Goal: Navigation & Orientation: Find specific page/section

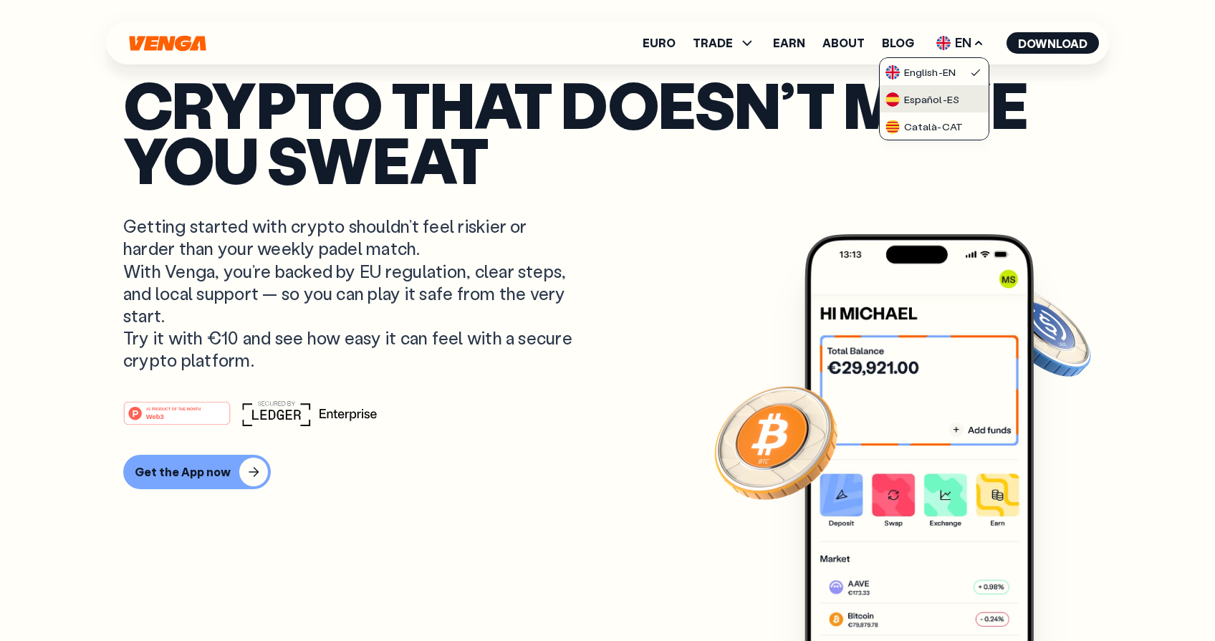
click at [950, 94] on div "Español - ES" at bounding box center [923, 99] width 74 height 14
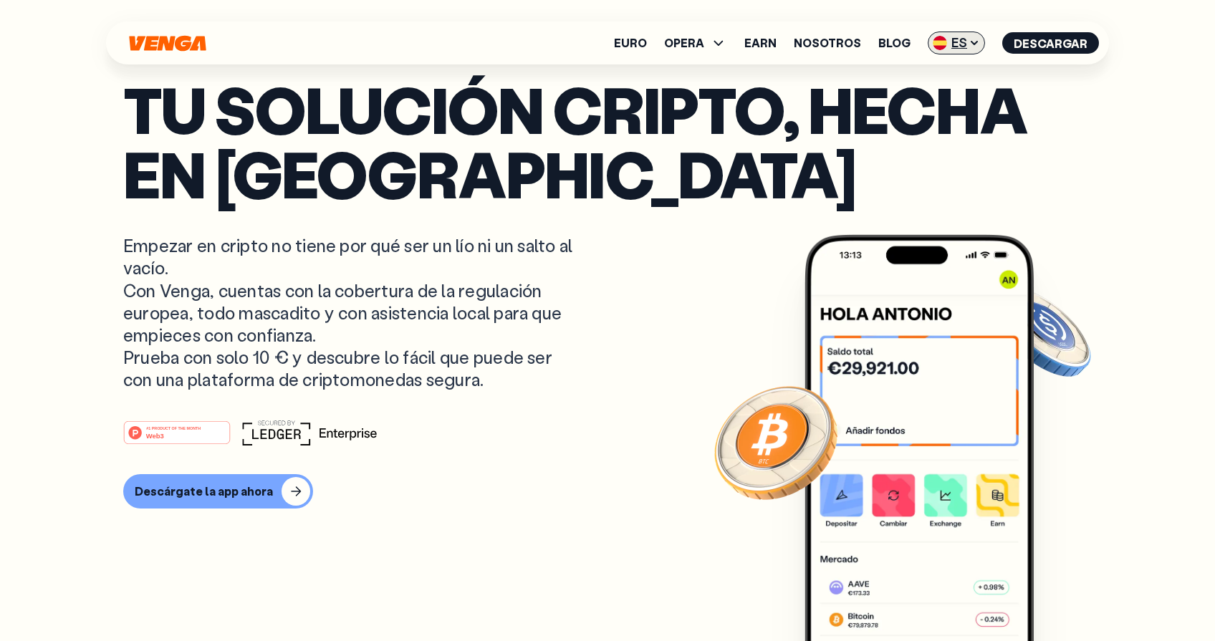
click at [952, 39] on span "ES" at bounding box center [956, 43] width 57 height 23
click at [952, 63] on link "English - EN" at bounding box center [930, 71] width 109 height 27
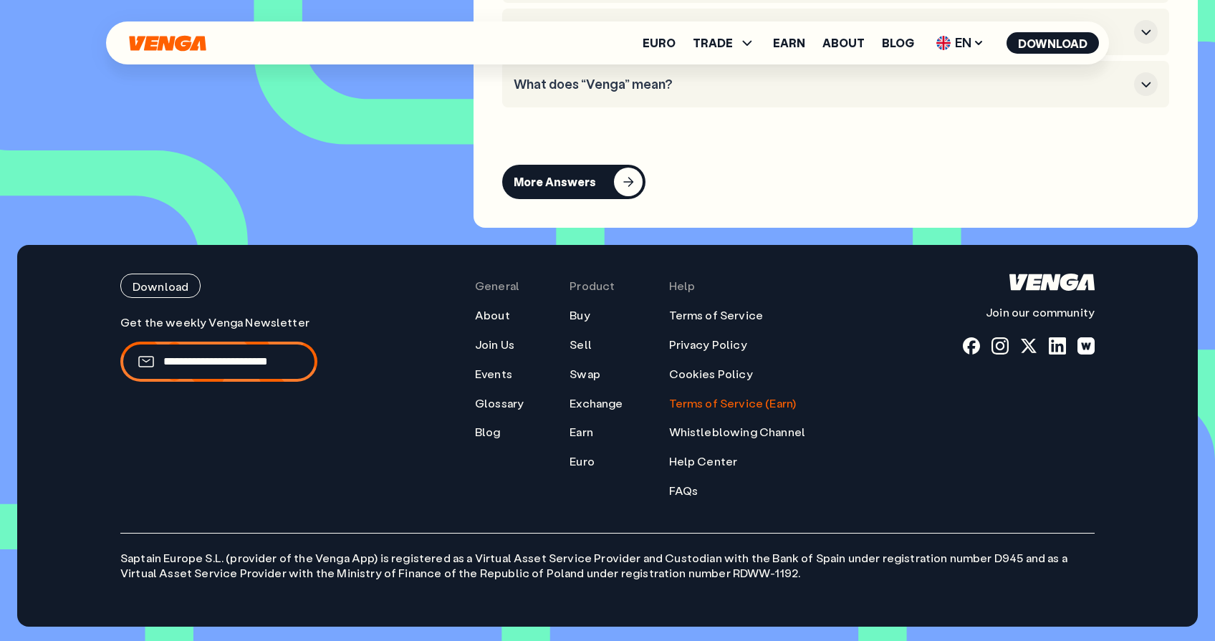
scroll to position [6648, 0]
click at [744, 407] on link "Terms of Service (Earn)" at bounding box center [733, 403] width 128 height 15
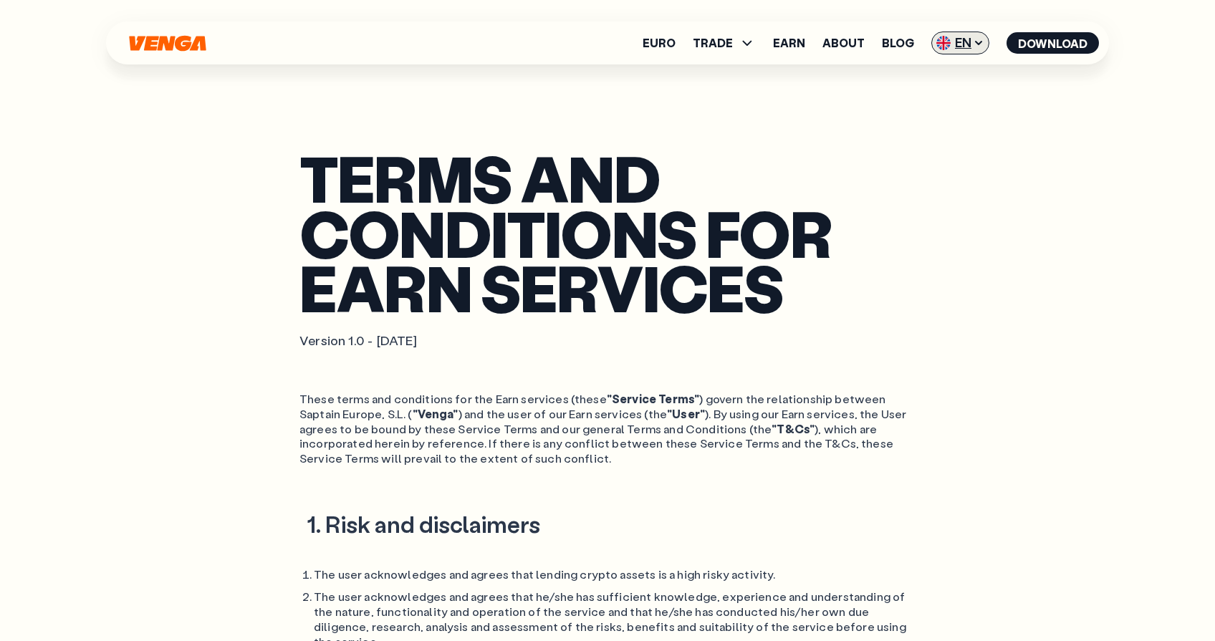
click at [956, 38] on span "EN" at bounding box center [961, 43] width 58 height 23
click at [931, 90] on link "Español - ES" at bounding box center [934, 98] width 109 height 27
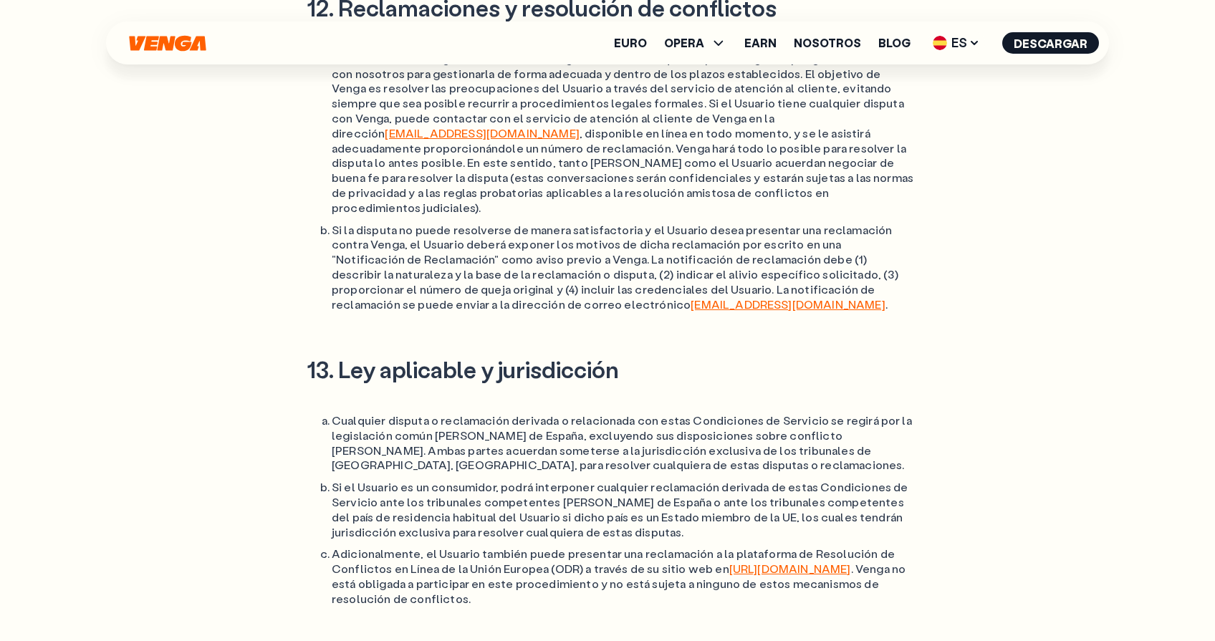
scroll to position [5460, 0]
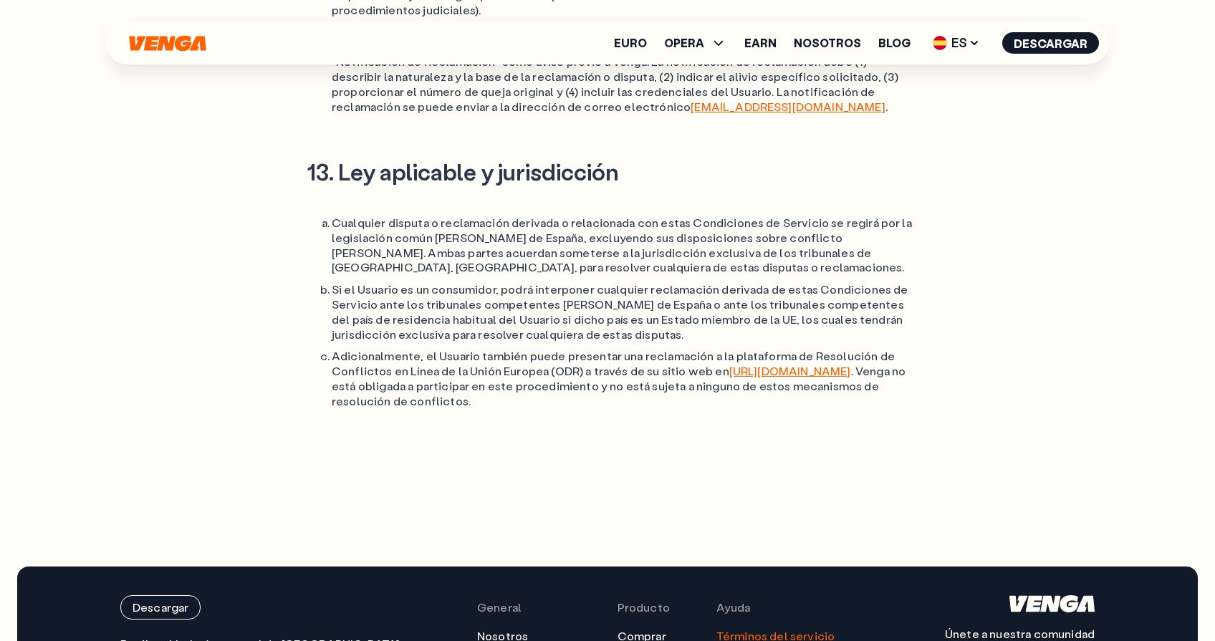
click at [762, 629] on link "Términos del servicio" at bounding box center [776, 636] width 118 height 15
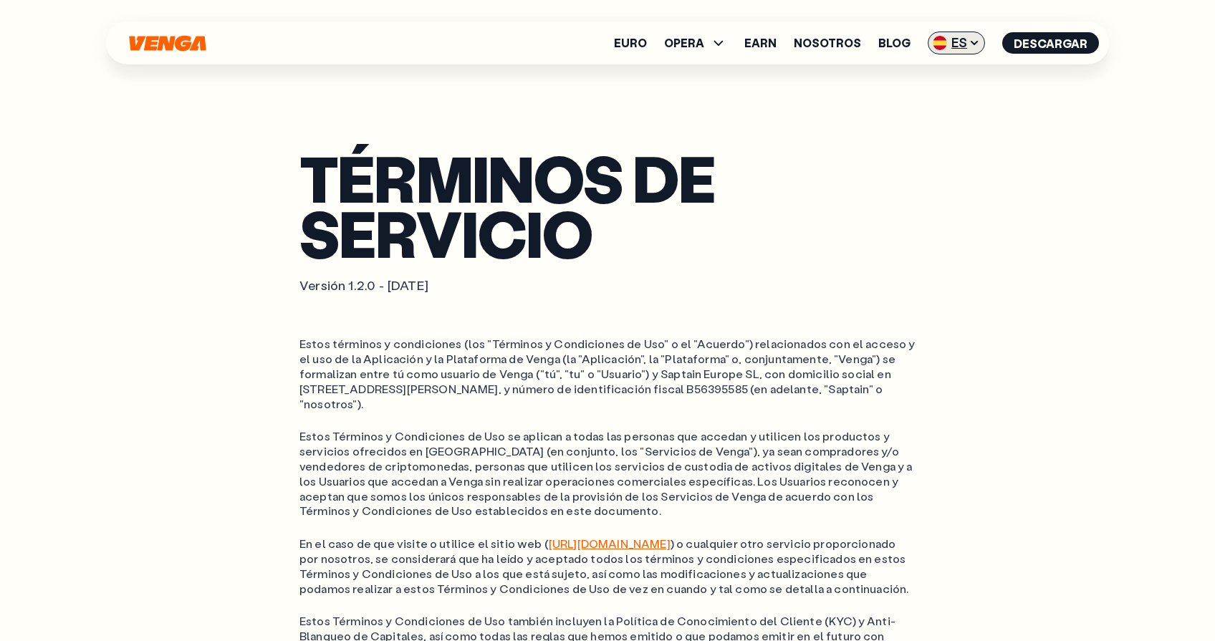
click at [968, 44] on span "ES" at bounding box center [956, 43] width 57 height 23
click at [930, 80] on link "English - EN" at bounding box center [930, 71] width 109 height 27
